Goal: Find specific page/section: Find specific page/section

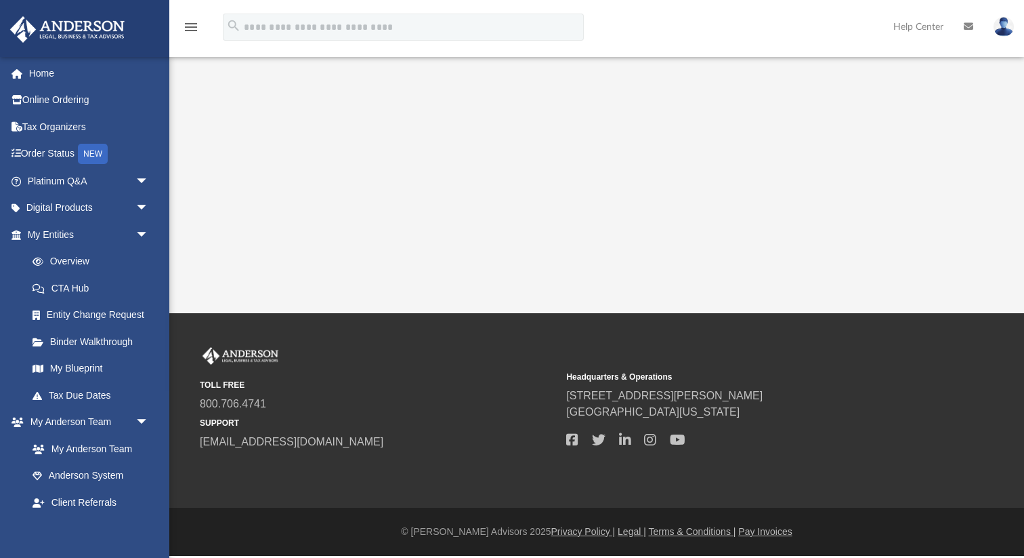
click at [562, 254] on div "App [EMAIL_ADDRESS][DOMAIN_NAME] Sign Out [EMAIL_ADDRESS][DOMAIN_NAME] Home Onl…" at bounding box center [512, 156] width 1024 height 313
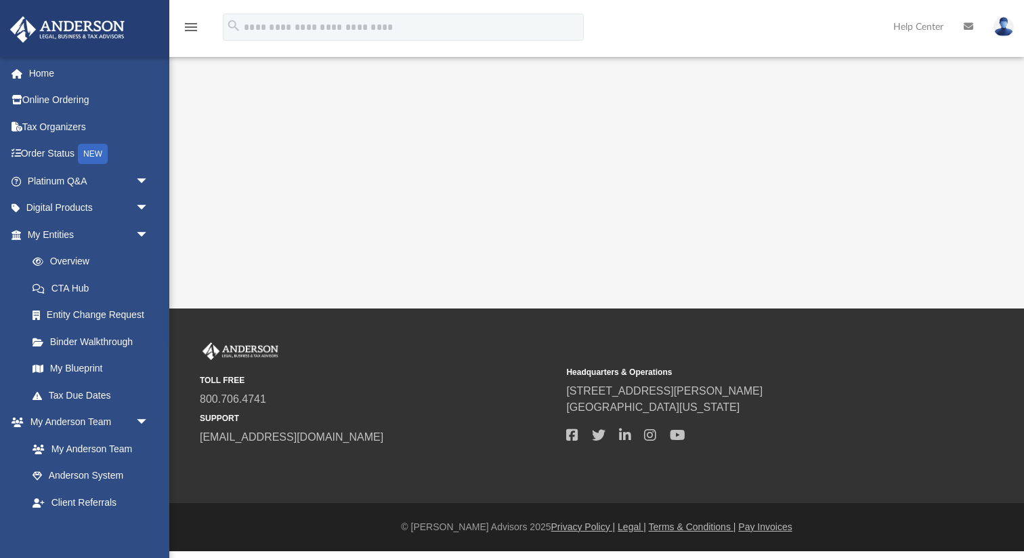
click at [639, 207] on div "App [EMAIL_ADDRESS][DOMAIN_NAME] Sign Out [EMAIL_ADDRESS][DOMAIN_NAME] Home Onl…" at bounding box center [512, 154] width 1024 height 308
click at [97, 262] on link "Overview" at bounding box center [94, 261] width 150 height 27
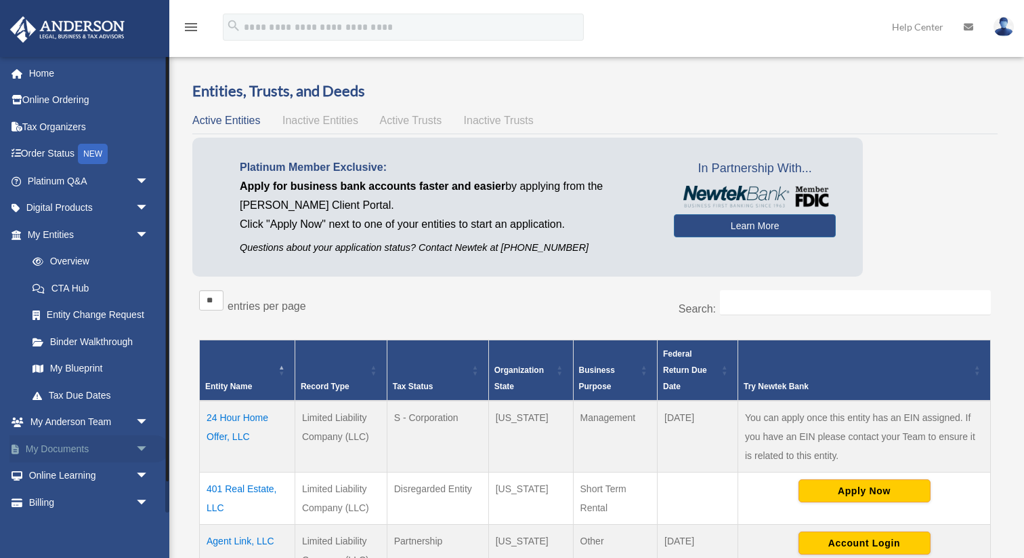
click at [142, 444] on span "arrow_drop_down" at bounding box center [148, 449] width 27 height 28
click at [53, 474] on link "Box" at bounding box center [94, 475] width 150 height 27
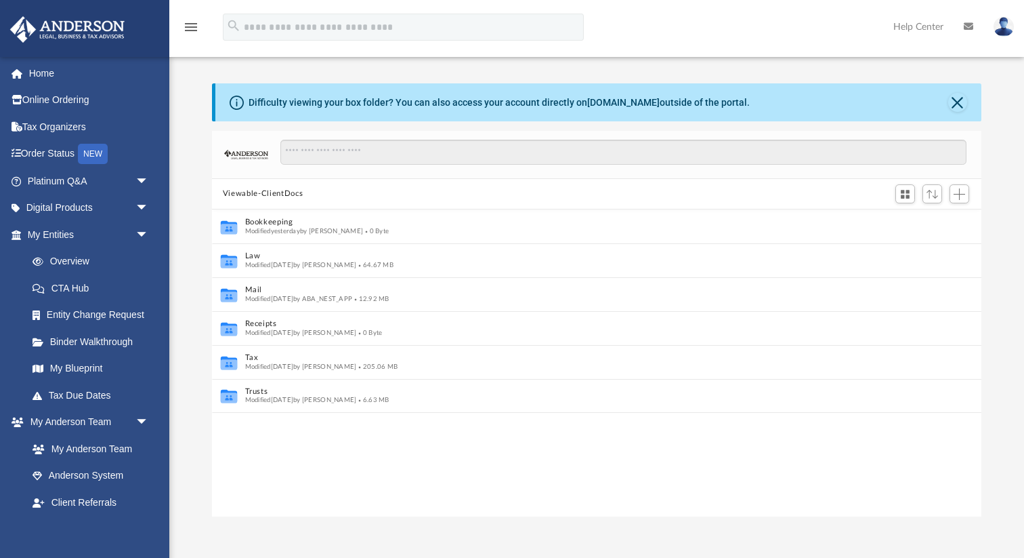
scroll to position [1, 1]
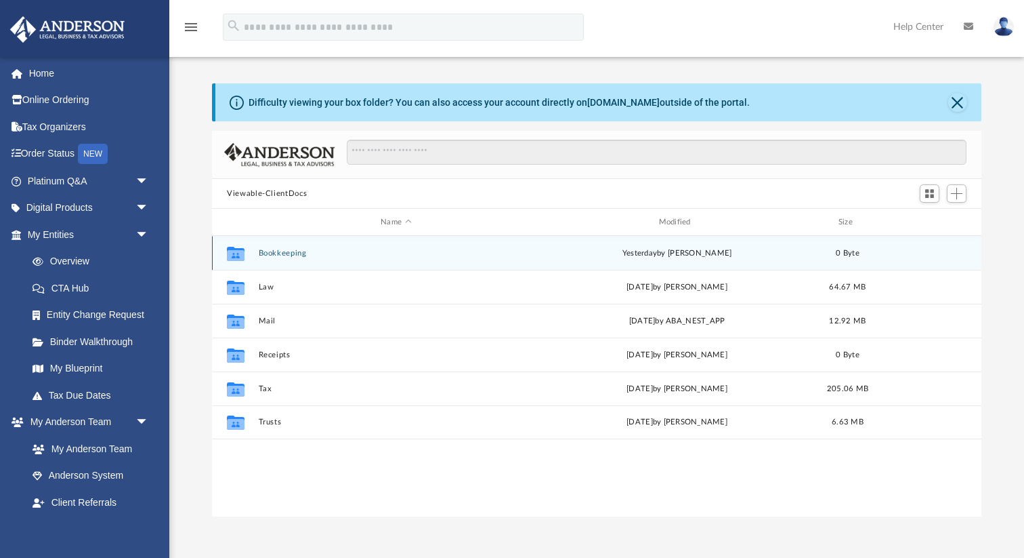
click at [595, 264] on div "Collaborated Folder Bookkeeping yesterday by Dawson Phipps 0 Byte" at bounding box center [597, 253] width 770 height 34
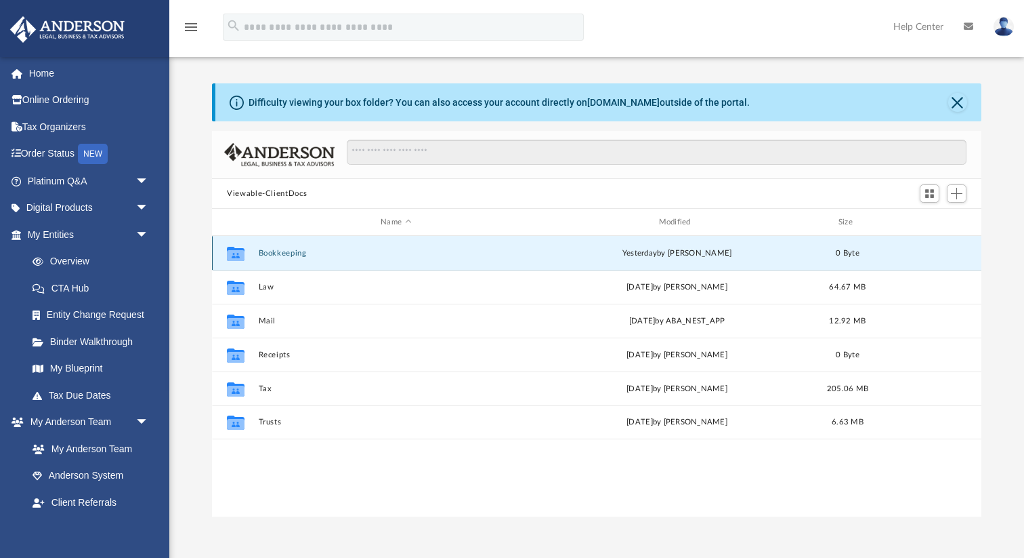
click at [301, 249] on button "Bookkeeping" at bounding box center [396, 253] width 275 height 9
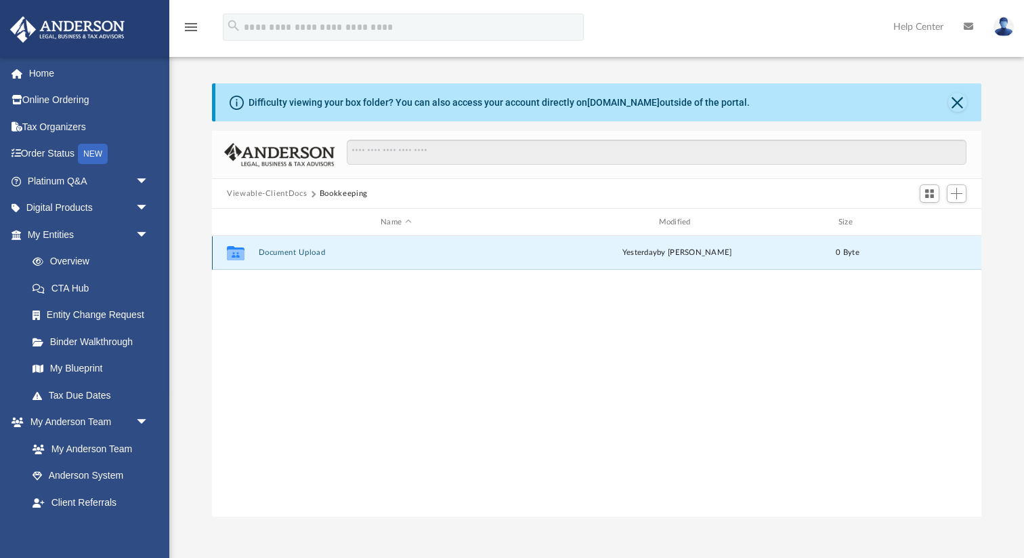
click at [304, 254] on button "Document Upload" at bounding box center [396, 252] width 275 height 9
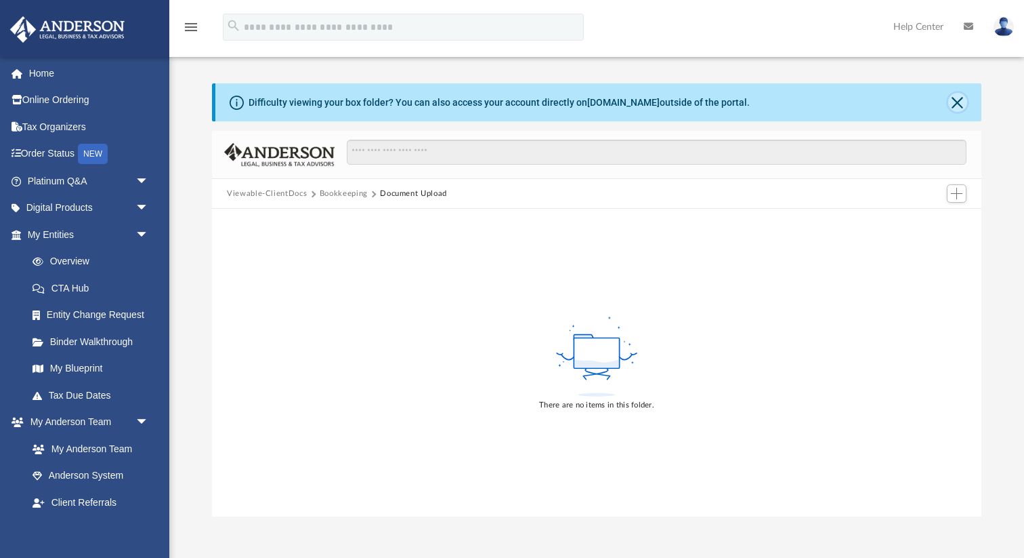
click at [962, 98] on button "Close" at bounding box center [957, 102] width 19 height 19
